Goal: Task Accomplishment & Management: Manage account settings

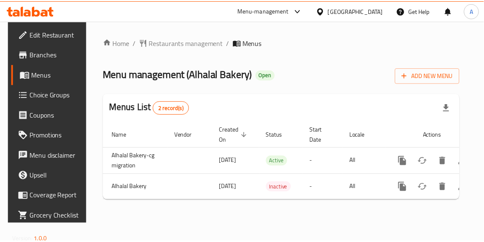
scroll to position [0, 43]
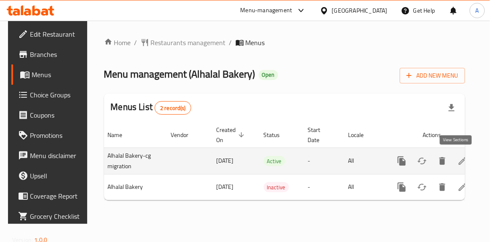
click at [459, 158] on icon "enhanced table" at bounding box center [463, 161] width 8 height 8
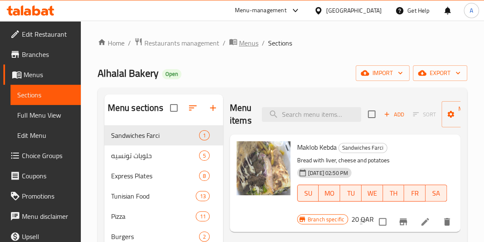
click at [239, 43] on span "Menus" at bounding box center [248, 43] width 19 height 10
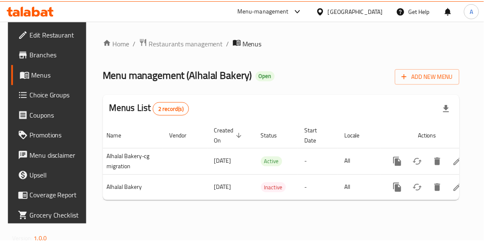
scroll to position [0, 43]
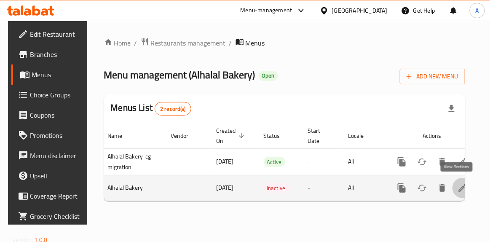
click at [457, 189] on icon "enhanced table" at bounding box center [462, 188] width 10 height 10
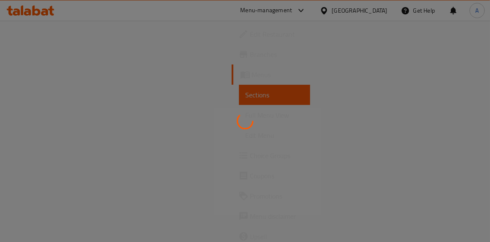
click at [331, 192] on div at bounding box center [245, 121] width 490 height 242
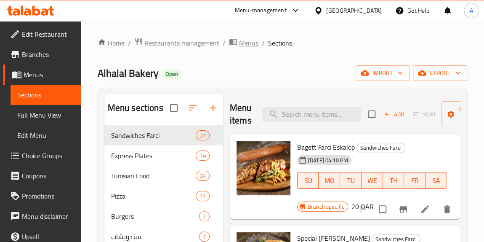
click at [239, 43] on span "Menus" at bounding box center [248, 43] width 19 height 10
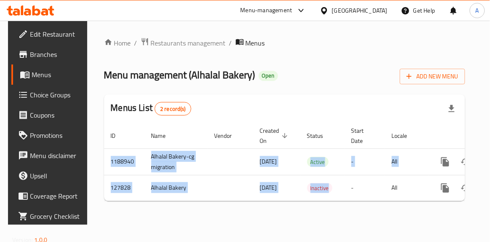
click at [333, 201] on div "ID Name Vendor Created On sorted descending Status Start Date Locale Actions 11…" at bounding box center [284, 162] width 361 height 78
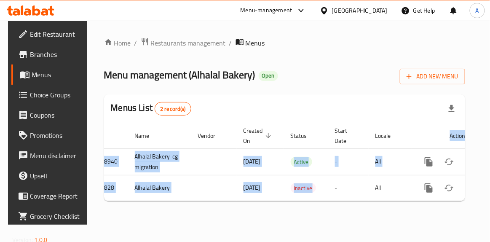
scroll to position [0, 16]
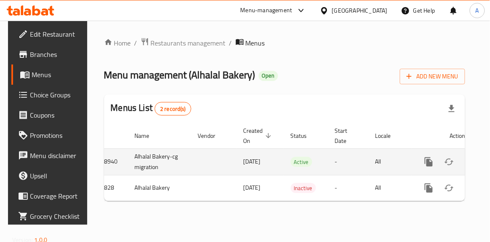
click at [375, 163] on td "All" at bounding box center [390, 161] width 43 height 27
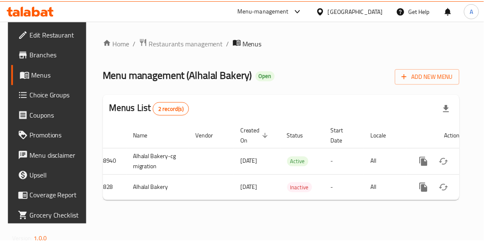
scroll to position [0, 43]
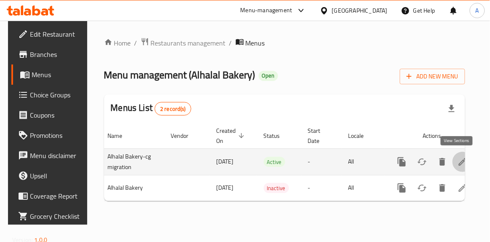
click at [459, 164] on icon "enhanced table" at bounding box center [463, 162] width 8 height 8
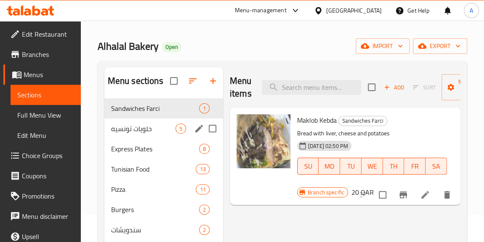
scroll to position [38, 0]
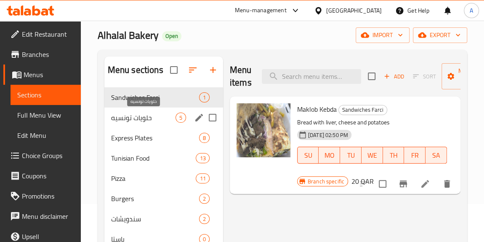
click at [140, 118] on span "حلويات تونسيه" at bounding box center [143, 117] width 64 height 10
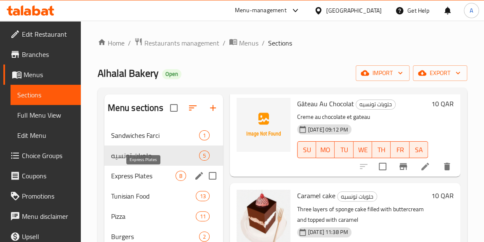
click at [160, 174] on span "Express Plates" at bounding box center [143, 176] width 64 height 10
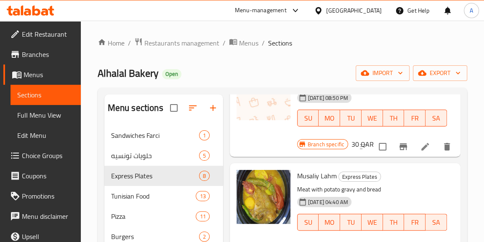
scroll to position [76, 0]
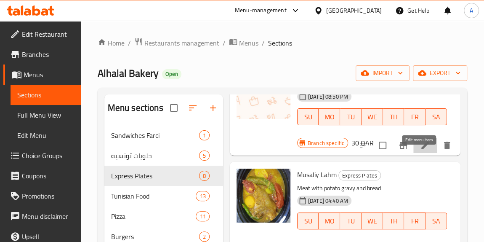
click at [420, 150] on icon at bounding box center [425, 145] width 10 height 10
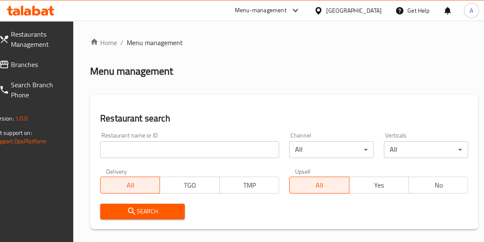
click at [240, 144] on input "search" at bounding box center [189, 149] width 179 height 17
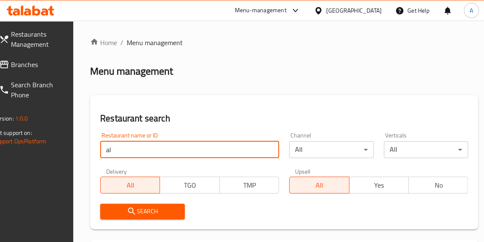
type input "a"
type input "halal"
click button "Search" at bounding box center [142, 211] width 85 height 16
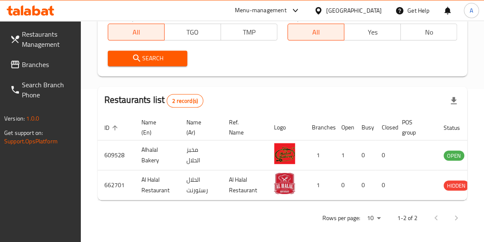
scroll to position [0, 41]
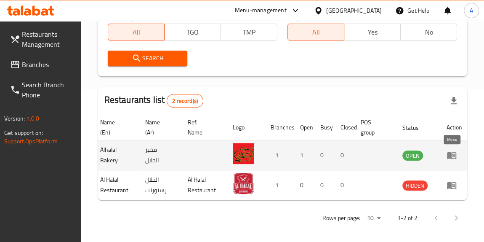
click at [453, 158] on icon "enhanced table" at bounding box center [452, 155] width 10 height 10
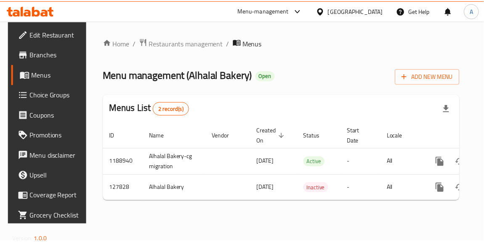
scroll to position [0, 43]
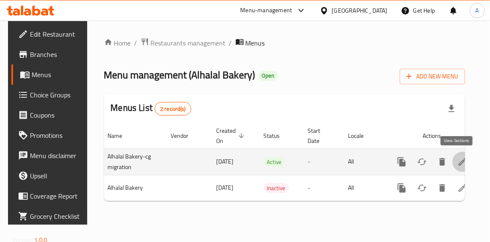
click at [460, 158] on icon "enhanced table" at bounding box center [462, 162] width 10 height 10
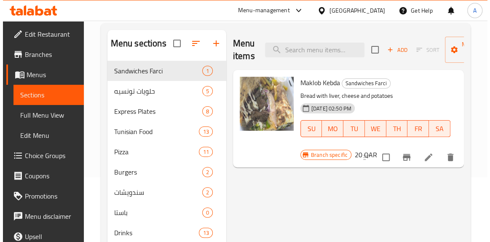
scroll to position [76, 0]
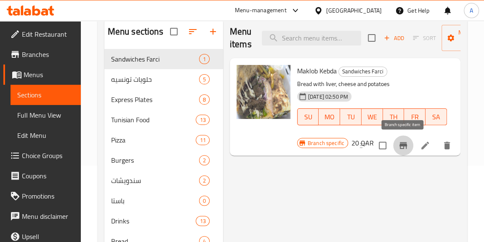
click at [400, 142] on icon "Branch-specific-item" at bounding box center [403, 145] width 10 height 10
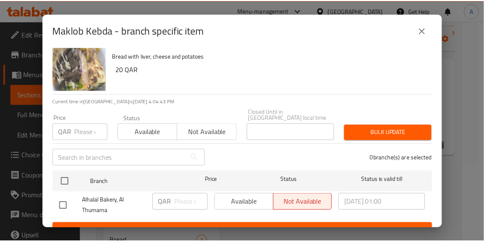
scroll to position [22, 0]
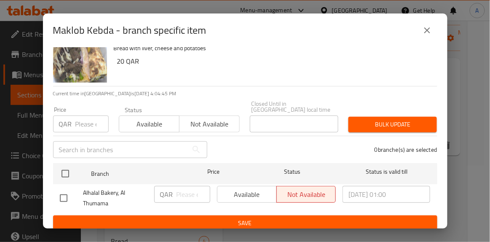
click at [253, 189] on div "Available Not available" at bounding box center [276, 194] width 119 height 17
drag, startPoint x: 264, startPoint y: 189, endPoint x: 253, endPoint y: 189, distance: 11.4
click at [253, 189] on div "Available Not available" at bounding box center [276, 194] width 119 height 17
click at [249, 188] on div "Available Not available" at bounding box center [276, 194] width 119 height 17
click at [313, 190] on div "Available Not available" at bounding box center [276, 194] width 119 height 17
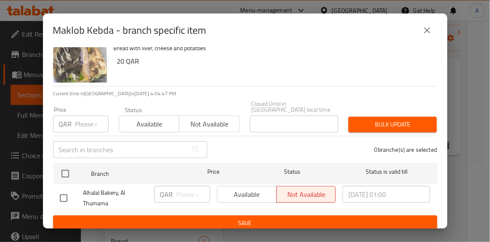
click at [254, 187] on div "Available Not available" at bounding box center [276, 194] width 119 height 17
click at [251, 190] on div "Available Not available" at bounding box center [276, 194] width 119 height 17
drag, startPoint x: 239, startPoint y: 188, endPoint x: 232, endPoint y: 187, distance: 7.2
click at [238, 187] on div "Available Not available" at bounding box center [276, 194] width 119 height 17
drag, startPoint x: 231, startPoint y: 187, endPoint x: 83, endPoint y: 191, distance: 147.9
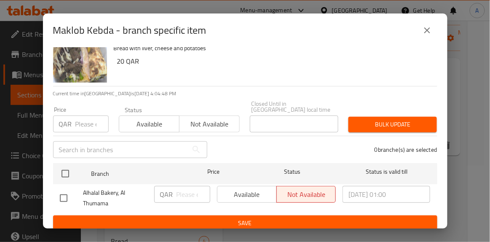
click at [219, 189] on div "Available Not available" at bounding box center [276, 194] width 119 height 17
click at [67, 190] on input "checkbox" at bounding box center [64, 198] width 18 height 18
checkbox input "true"
click at [258, 193] on span "Available" at bounding box center [247, 194] width 53 height 12
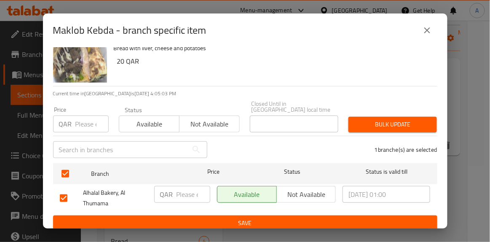
click at [429, 27] on icon "close" at bounding box center [427, 30] width 10 height 10
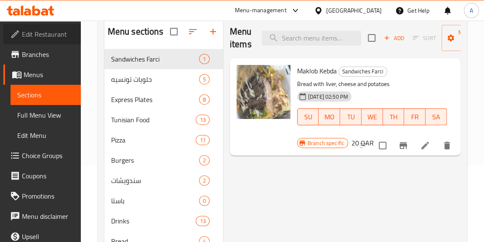
click at [45, 41] on link "Edit Restaurant" at bounding box center [41, 34] width 77 height 20
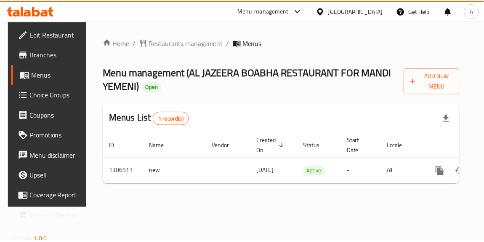
scroll to position [0, 43]
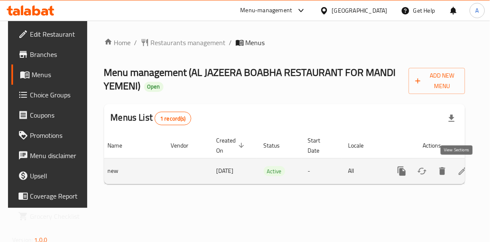
click at [459, 173] on icon "enhanced table" at bounding box center [463, 171] width 8 height 8
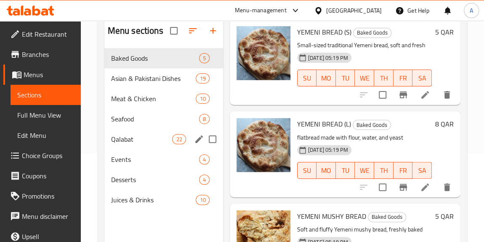
scroll to position [76, 0]
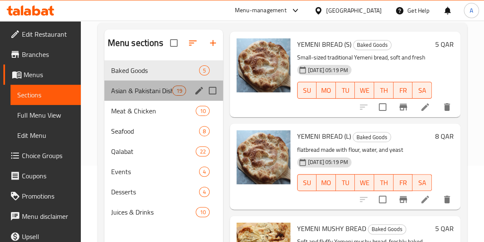
click at [176, 98] on div "Asian & Pakistani Dishes 19" at bounding box center [163, 90] width 119 height 20
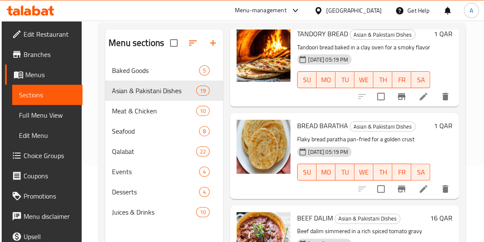
scroll to position [1378, 0]
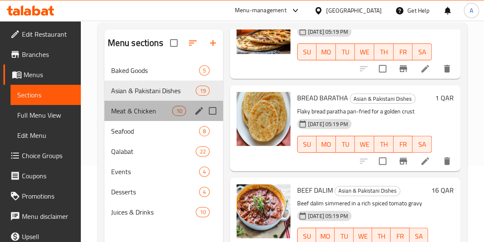
click at [141, 116] on div "Meat & Chicken 10" at bounding box center [163, 111] width 119 height 20
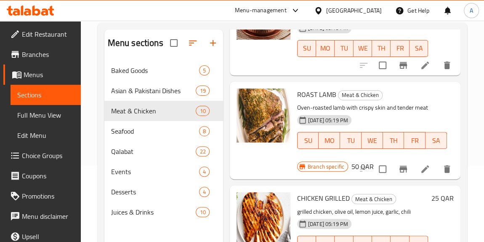
scroll to position [744, 0]
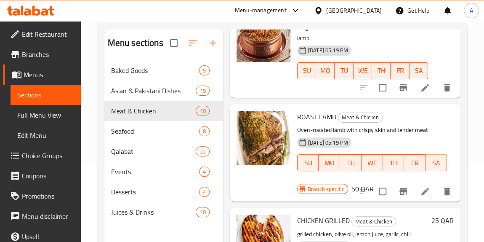
click at [43, 152] on span "Choice Groups" at bounding box center [48, 155] width 52 height 10
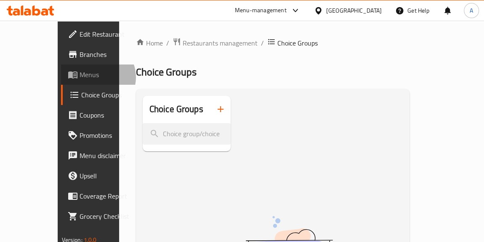
click at [80, 77] on span "Menus" at bounding box center [106, 74] width 52 height 10
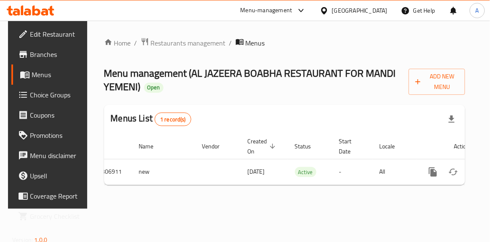
scroll to position [0, 43]
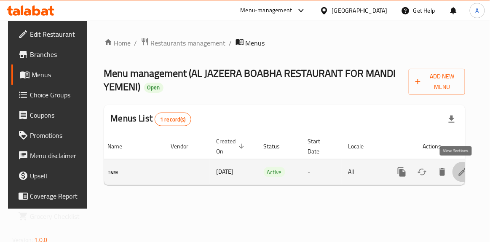
click at [457, 171] on icon "enhanced table" at bounding box center [462, 172] width 10 height 10
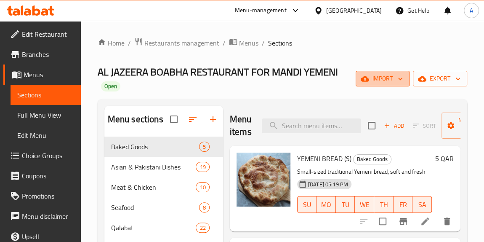
click at [391, 82] on span "import" at bounding box center [383, 78] width 40 height 11
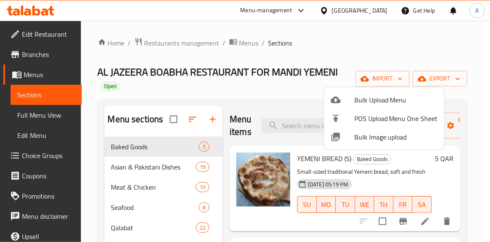
click at [433, 80] on div at bounding box center [245, 121] width 490 height 242
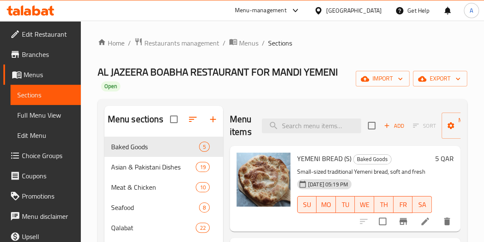
click at [433, 80] on span "export" at bounding box center [440, 78] width 41 height 11
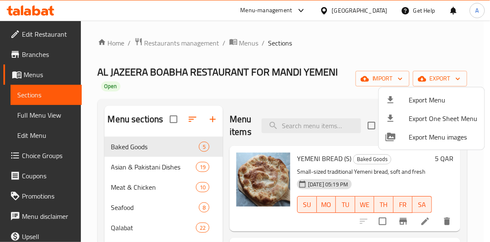
click at [381, 77] on div at bounding box center [245, 121] width 490 height 242
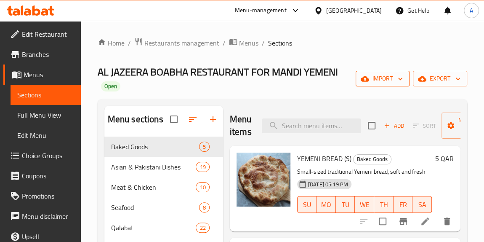
click at [381, 78] on span "import" at bounding box center [383, 78] width 40 height 11
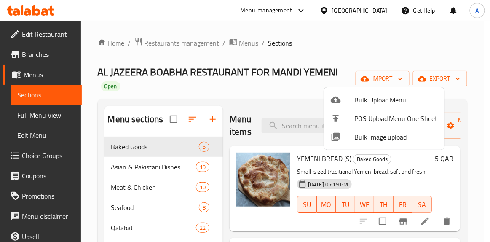
click at [439, 80] on div at bounding box center [245, 121] width 490 height 242
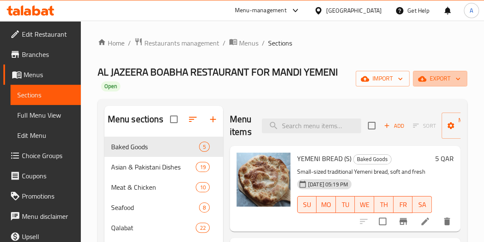
click at [439, 80] on span "export" at bounding box center [440, 78] width 41 height 11
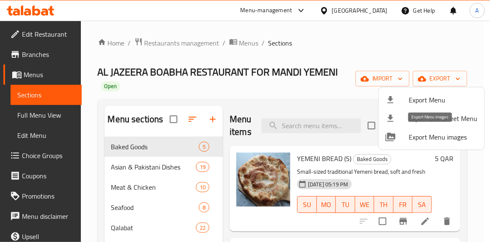
click at [448, 134] on span "Export Menu images" at bounding box center [443, 137] width 69 height 10
